Goal: Information Seeking & Learning: Find specific fact

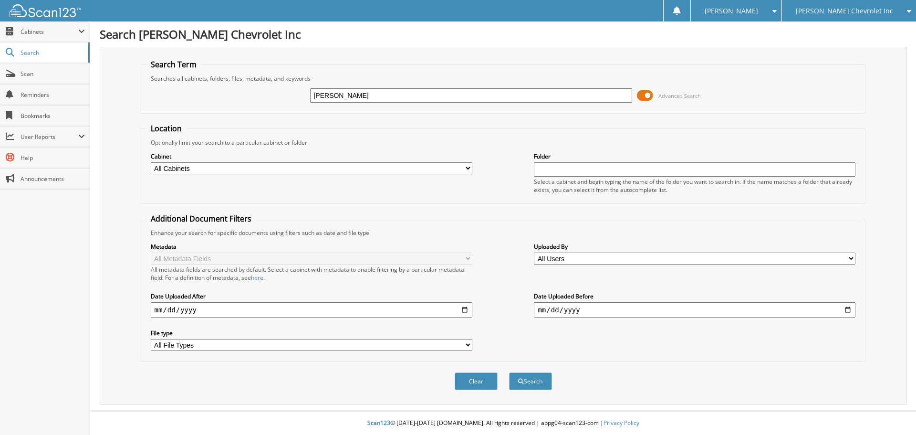
type input "[PERSON_NAME]"
click at [509, 372] on button "Search" at bounding box center [530, 381] width 43 height 18
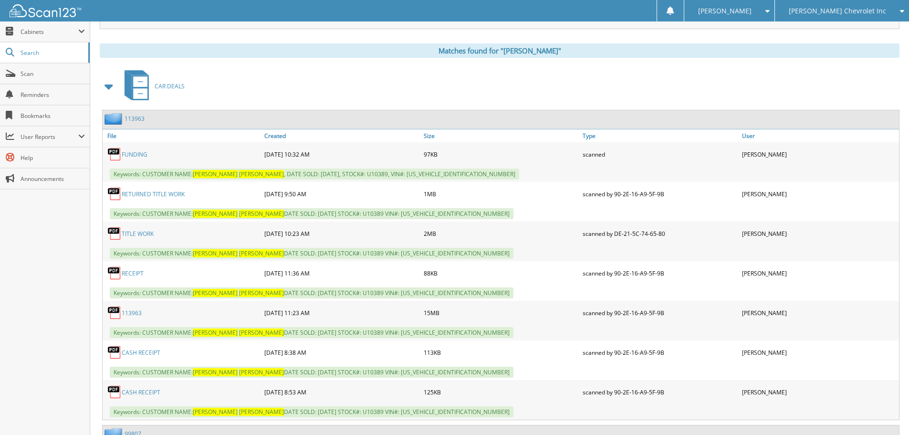
scroll to position [382, 0]
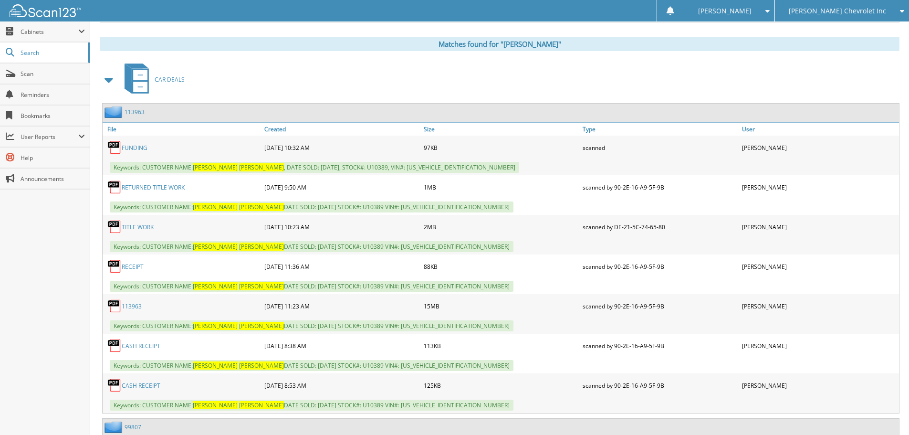
click at [141, 224] on link "TITLE WORK" at bounding box center [138, 227] width 32 height 8
drag, startPoint x: 362, startPoint y: 167, endPoint x: 420, endPoint y: 167, distance: 58.7
click at [420, 167] on span "Keywords: CUSTOMER NAME: [PERSON_NAME] , DATE SOLD: [DATE], STOCK#: U10389, VIN…" at bounding box center [314, 167] width 409 height 11
copy span "[US_VEHICLE_IDENTIFICATION_NUMBER]"
